Goal: Task Accomplishment & Management: Manage account settings

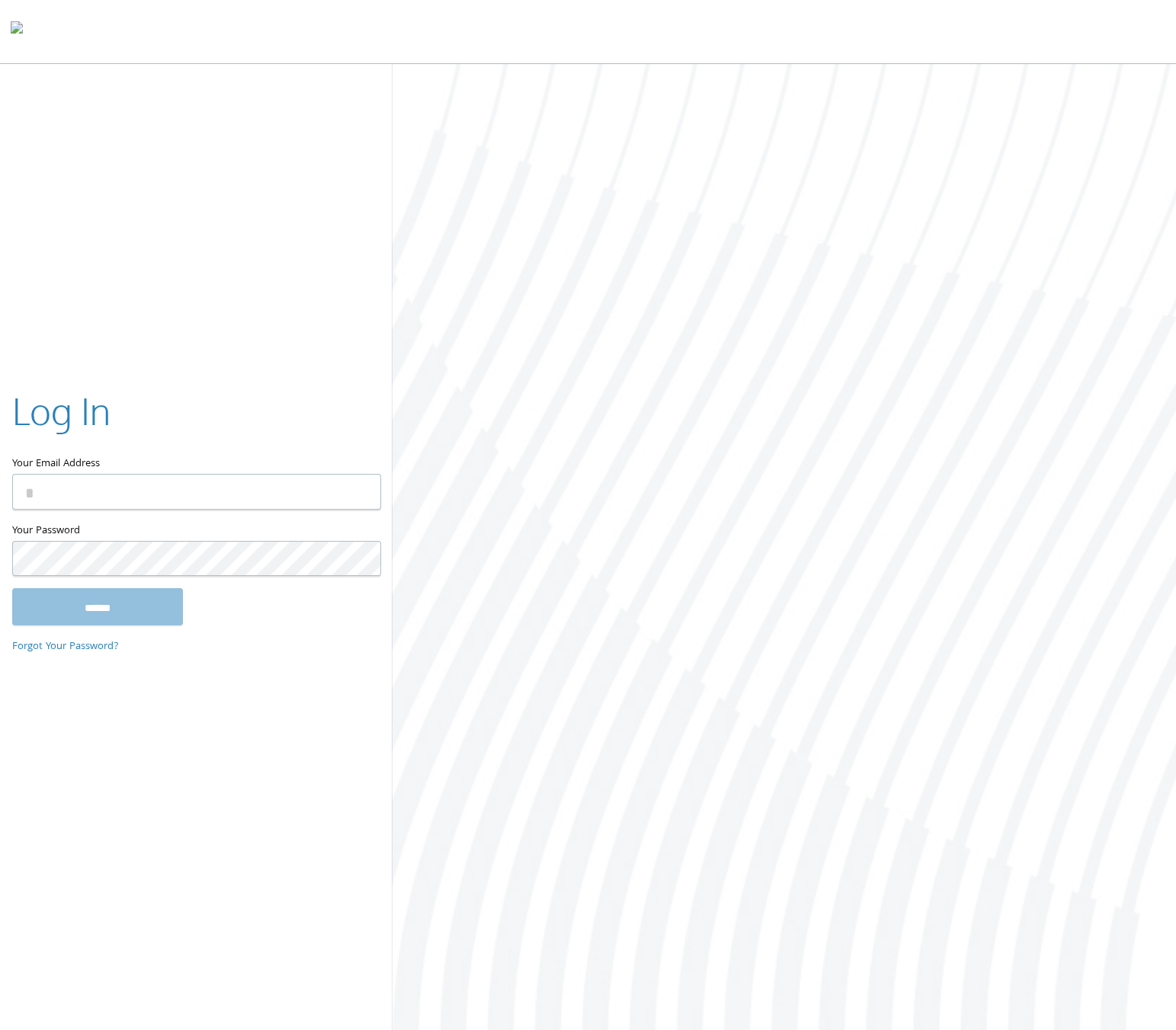
type input "**********"
click at [117, 599] on input "******" at bounding box center [97, 606] width 171 height 36
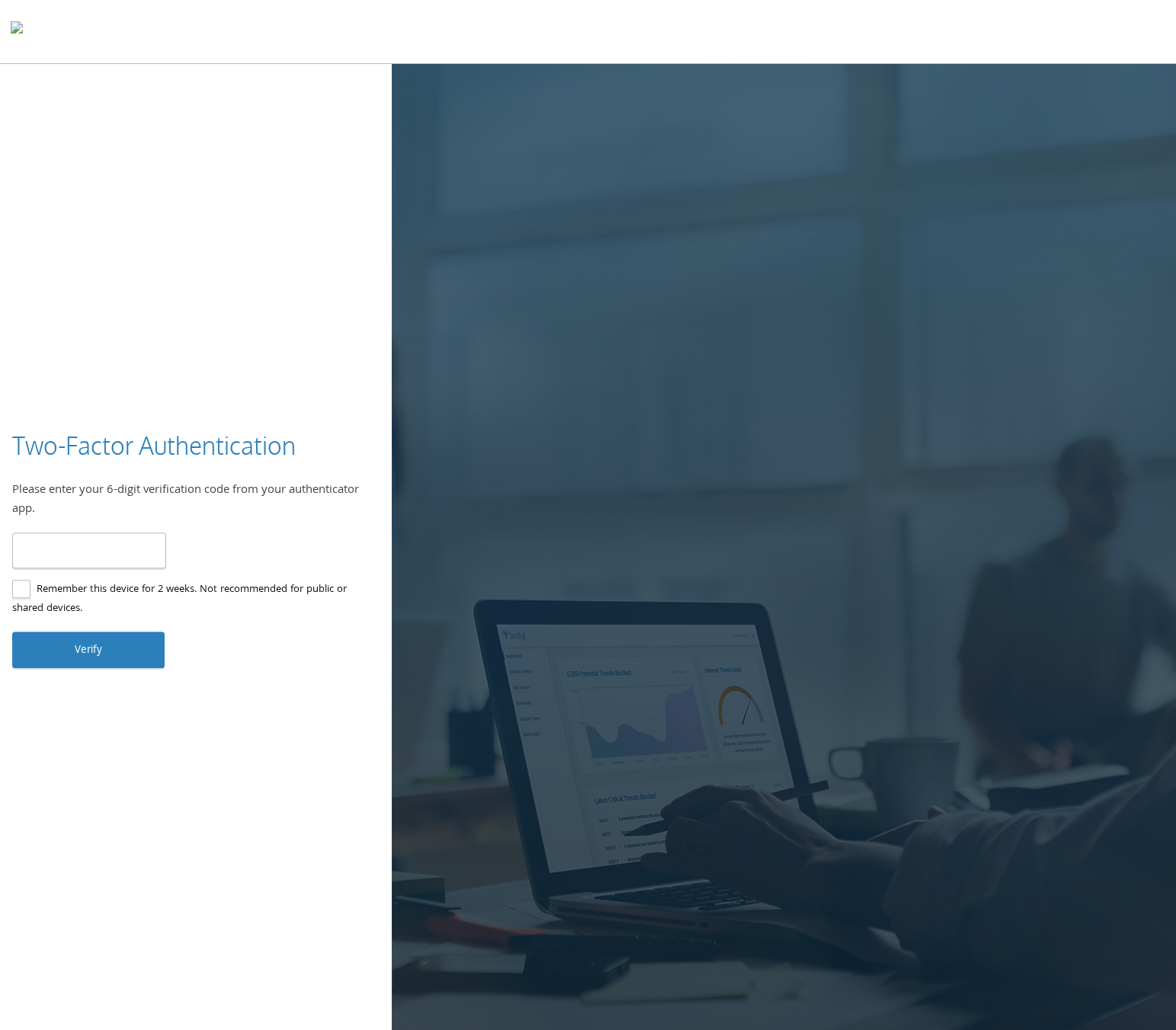
click at [102, 563] on input "number" at bounding box center [88, 550] width 154 height 35
type input "******"
